Goal: Navigation & Orientation: Find specific page/section

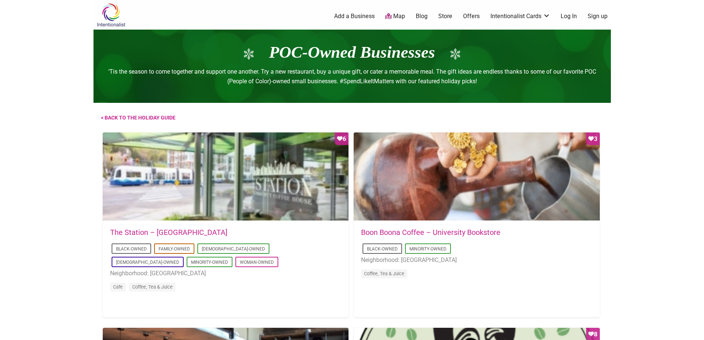
click at [400, 14] on link "Map" at bounding box center [395, 16] width 20 height 8
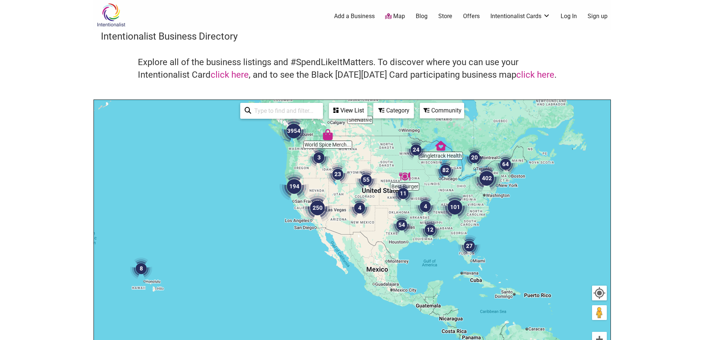
drag, startPoint x: 453, startPoint y: 202, endPoint x: 426, endPoint y: 139, distance: 69.4
click at [426, 139] on img "24" at bounding box center [416, 150] width 22 height 22
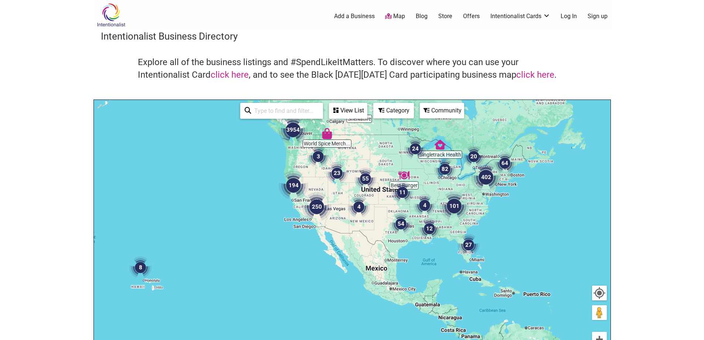
click at [399, 225] on img "54" at bounding box center [401, 223] width 22 height 22
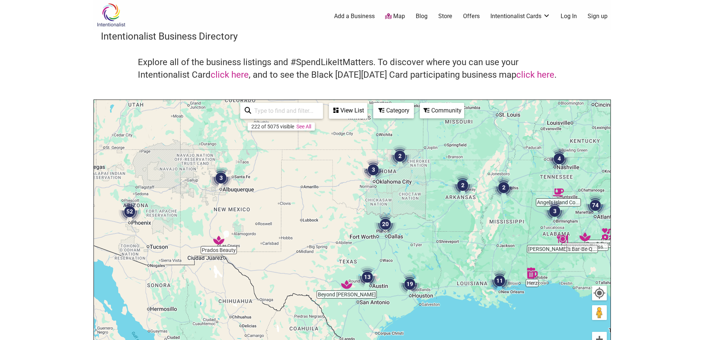
drag, startPoint x: 386, startPoint y: 177, endPoint x: 423, endPoint y: 251, distance: 83.3
click at [423, 251] on div "To navigate, press the arrow keys." at bounding box center [352, 243] width 517 height 287
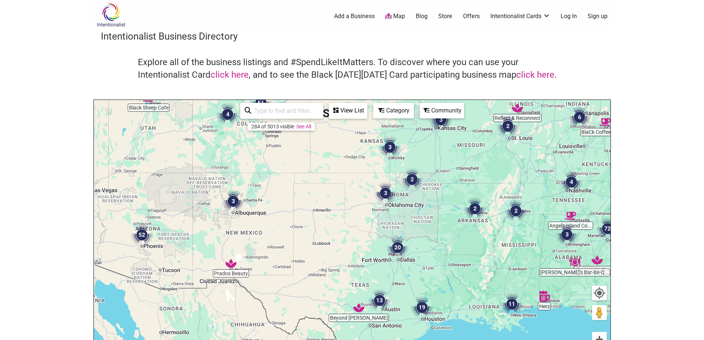
click at [386, 191] on img "3" at bounding box center [385, 193] width 22 height 22
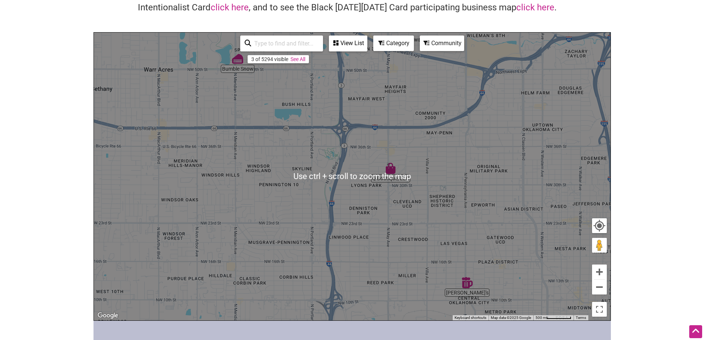
scroll to position [74, 0]
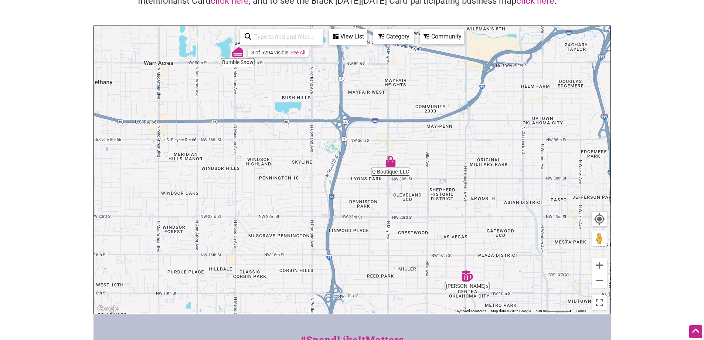
click at [466, 275] on img "Alibi's" at bounding box center [466, 275] width 11 height 11
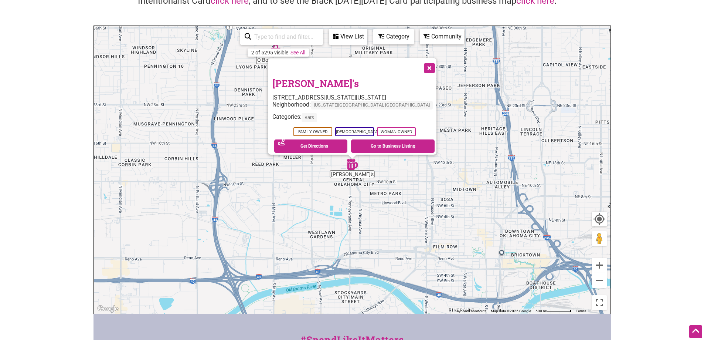
click at [419, 64] on button "Close" at bounding box center [428, 67] width 18 height 18
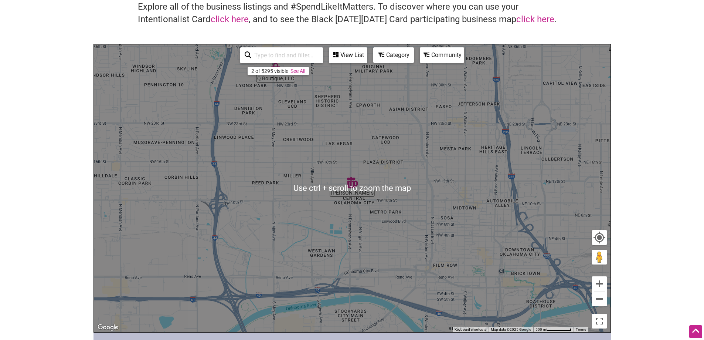
scroll to position [37, 0]
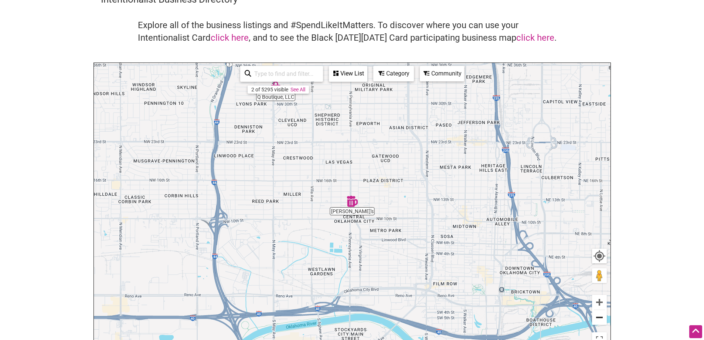
click at [599, 318] on button "Zoom out" at bounding box center [599, 317] width 15 height 15
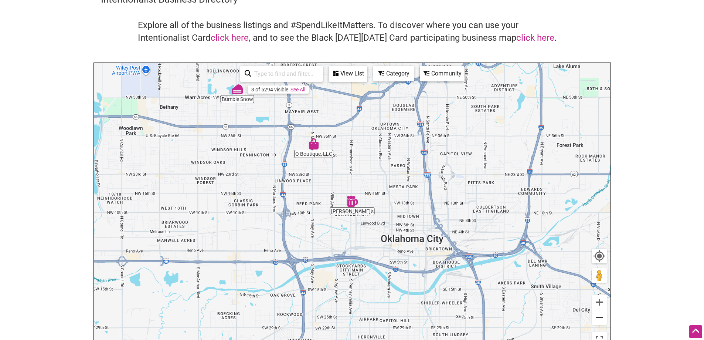
click at [599, 318] on button "Zoom out" at bounding box center [599, 317] width 15 height 15
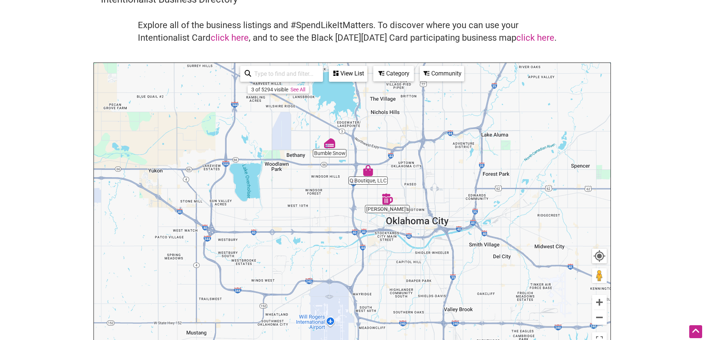
drag, startPoint x: 368, startPoint y: 191, endPoint x: 405, endPoint y: 189, distance: 37.0
click at [405, 189] on div "To navigate, press the arrow keys." at bounding box center [352, 206] width 517 height 287
click at [603, 317] on button "Zoom out" at bounding box center [599, 317] width 15 height 15
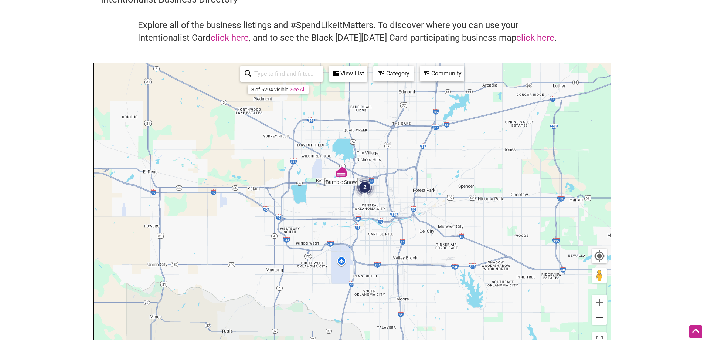
click at [603, 317] on button "Zoom out" at bounding box center [599, 317] width 15 height 15
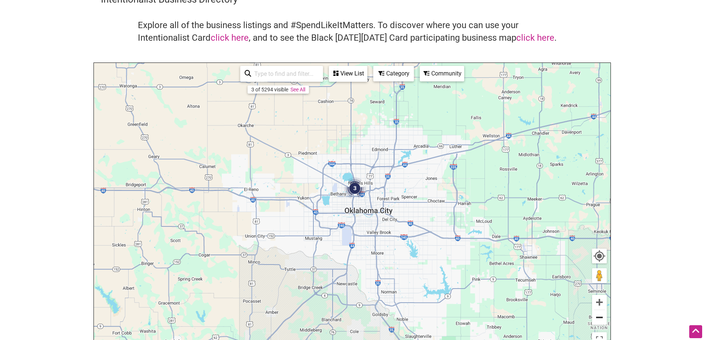
click at [603, 317] on button "Zoom out" at bounding box center [599, 317] width 15 height 15
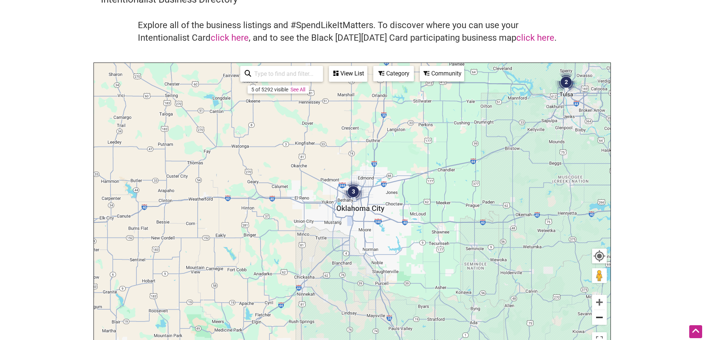
click at [603, 317] on button "Zoom out" at bounding box center [599, 317] width 15 height 15
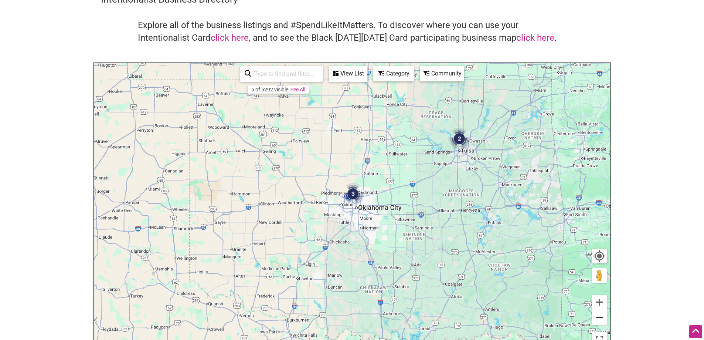
click at [603, 317] on button "Zoom out" at bounding box center [599, 317] width 15 height 15
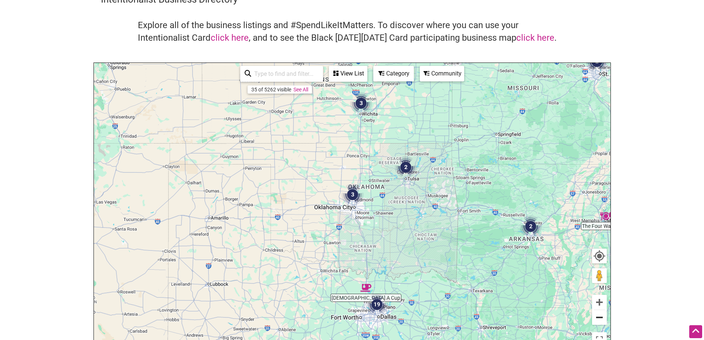
click at [603, 317] on button "Zoom out" at bounding box center [599, 317] width 15 height 15
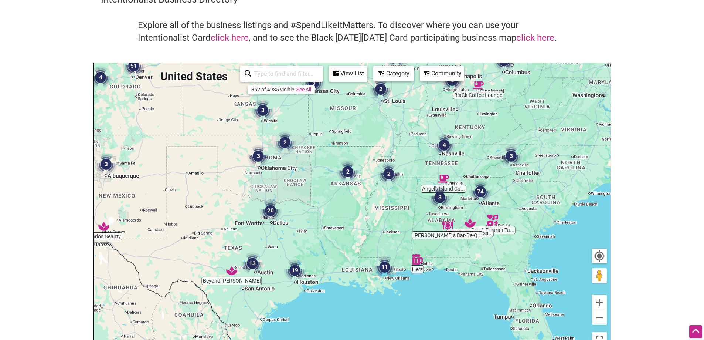
drag, startPoint x: 515, startPoint y: 277, endPoint x: 421, endPoint y: 238, distance: 101.7
click at [421, 238] on div "To navigate, press the arrow keys." at bounding box center [352, 206] width 517 height 287
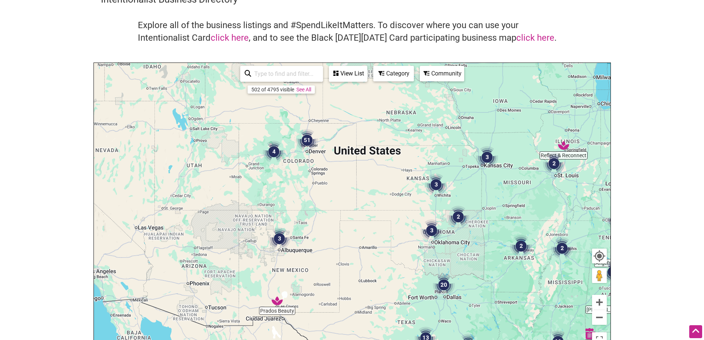
drag, startPoint x: 354, startPoint y: 214, endPoint x: 490, endPoint y: 270, distance: 147.0
click at [490, 270] on div "To navigate, press the arrow keys." at bounding box center [352, 206] width 517 height 287
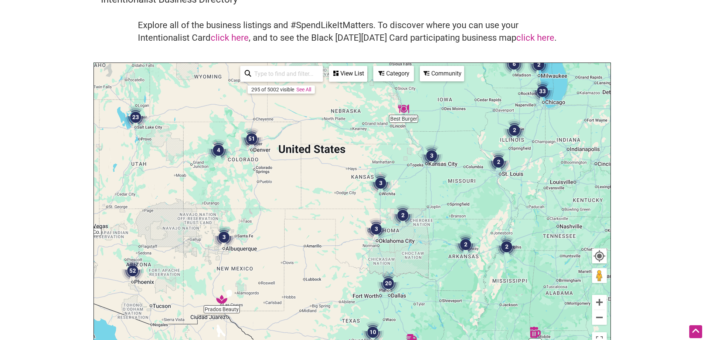
drag, startPoint x: 474, startPoint y: 266, endPoint x: 417, endPoint y: 265, distance: 57.7
click at [417, 265] on div "To navigate, press the arrow keys." at bounding box center [352, 206] width 517 height 287
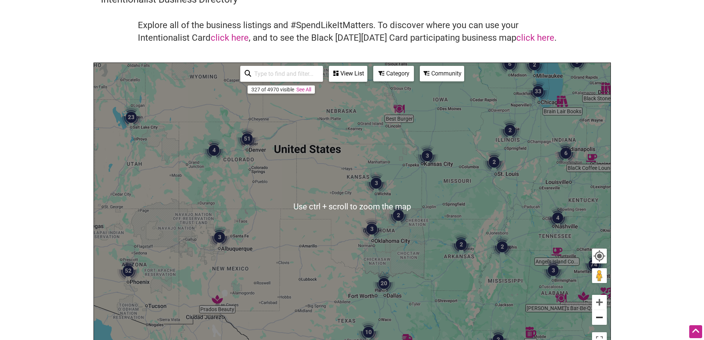
click at [603, 317] on button "Zoom out" at bounding box center [599, 317] width 15 height 15
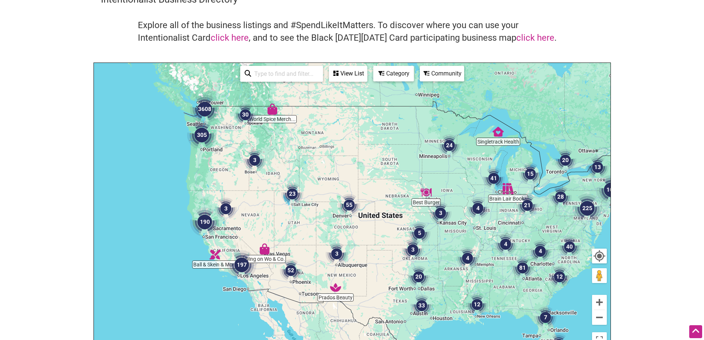
drag, startPoint x: 297, startPoint y: 202, endPoint x: 348, endPoint y: 240, distance: 63.3
click at [348, 240] on div "To navigate, press the arrow keys." at bounding box center [352, 206] width 517 height 287
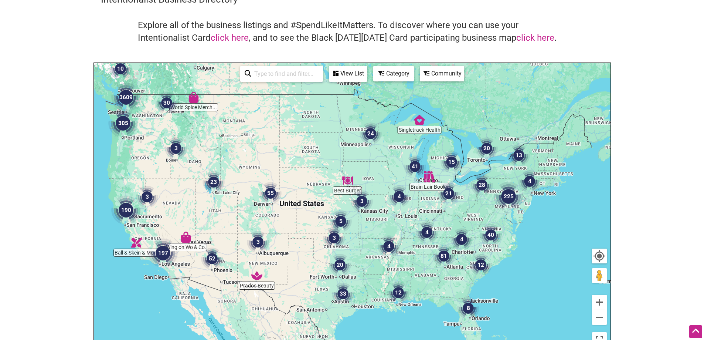
drag, startPoint x: 452, startPoint y: 267, endPoint x: 372, endPoint y: 255, distance: 80.8
click at [372, 255] on div "To navigate, press the arrow keys." at bounding box center [352, 206] width 517 height 287
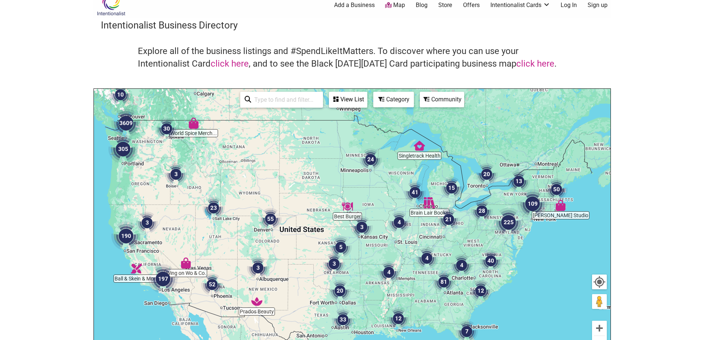
scroll to position [0, 0]
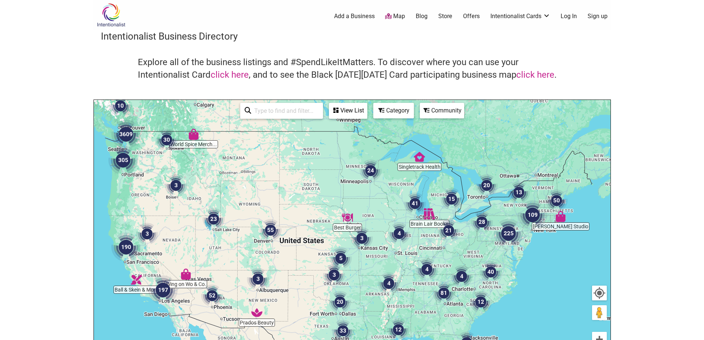
click at [110, 15] on img at bounding box center [110, 15] width 35 height 24
